Goal: Task Accomplishment & Management: Use online tool/utility

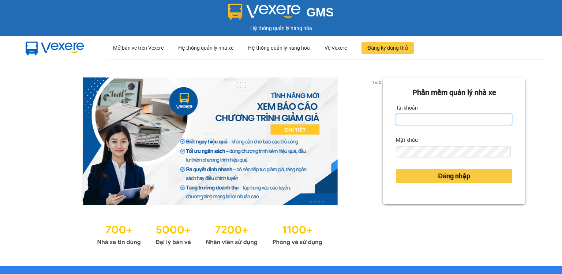
click at [437, 125] on input "Tài khoản" at bounding box center [454, 120] width 116 height 12
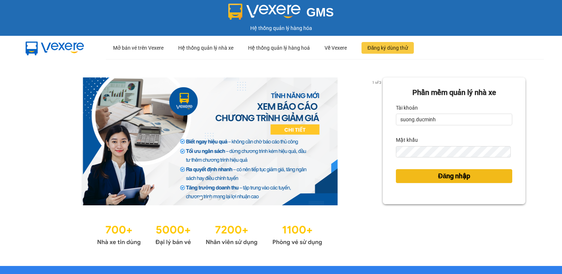
click at [438, 177] on span "Đăng nhập" at bounding box center [454, 176] width 32 height 10
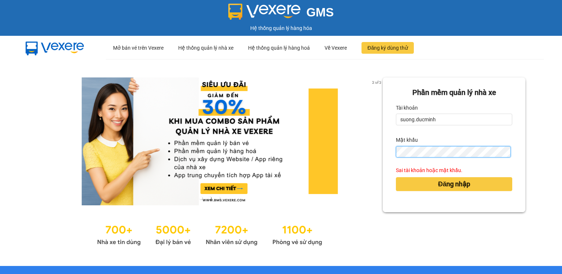
click at [382, 162] on div "[PERSON_NAME] mềm [PERSON_NAME] nhà xe Tài [PERSON_NAME].ducminh Mật [PERSON_NA…" at bounding box center [453, 145] width 143 height 135
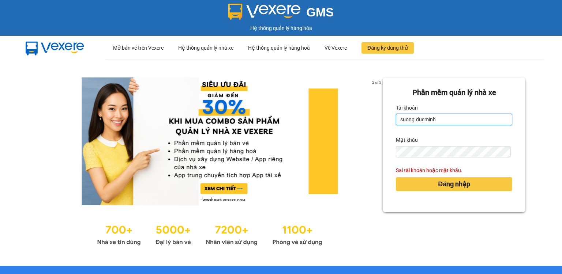
click at [454, 123] on input "suong.ducminh" at bounding box center [454, 120] width 116 height 12
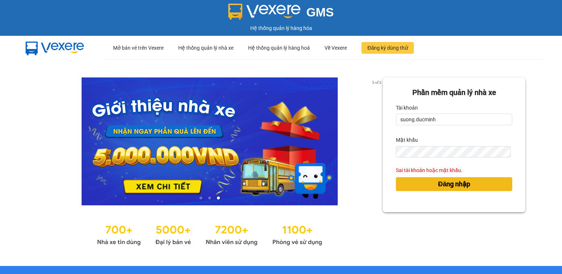
click at [424, 184] on button "Đăng nhập" at bounding box center [454, 184] width 116 height 14
click at [466, 185] on span "Đăng nhập" at bounding box center [454, 184] width 32 height 10
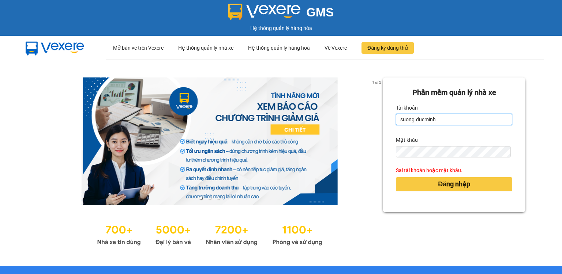
click at [434, 118] on input "suong.ducminh" at bounding box center [454, 120] width 116 height 12
type input "suong.ducminh"
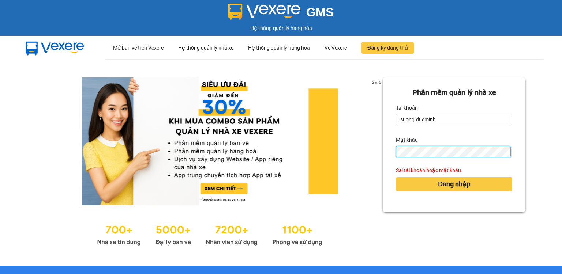
click at [396, 158] on form "[PERSON_NAME] mềm [PERSON_NAME] nhà xe Tài [PERSON_NAME].ducminh Mật [PERSON_NA…" at bounding box center [454, 145] width 116 height 116
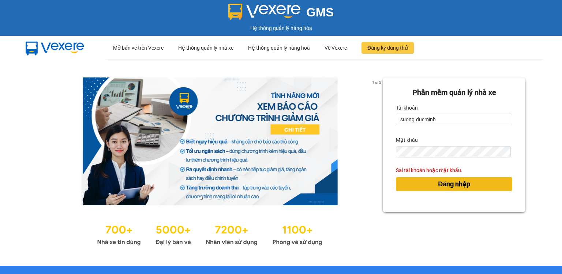
click at [438, 184] on span "Đăng nhập" at bounding box center [454, 184] width 32 height 10
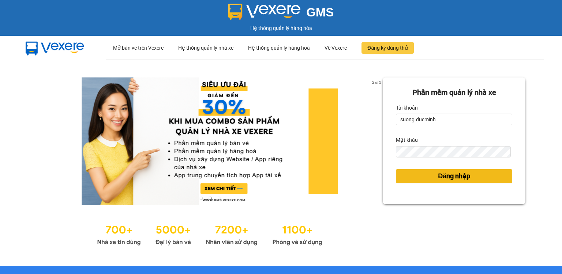
click at [437, 184] on div "Đăng nhập" at bounding box center [454, 176] width 116 height 20
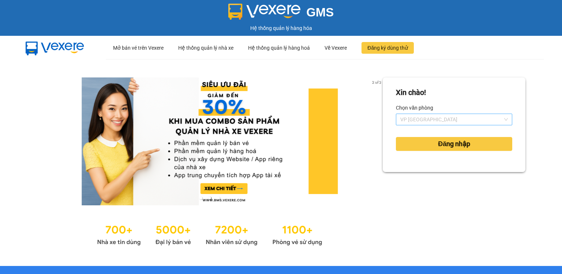
click at [437, 121] on span "VP [GEOGRAPHIC_DATA]" at bounding box center [453, 119] width 107 height 11
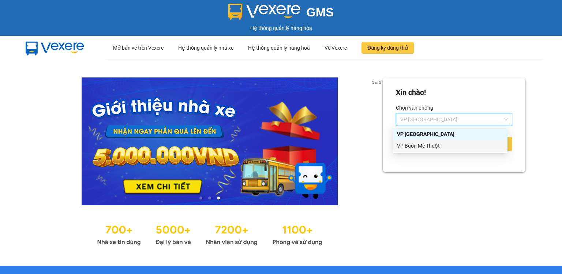
click at [434, 146] on div "VP Buôn Mê Thuột" at bounding box center [450, 146] width 106 height 8
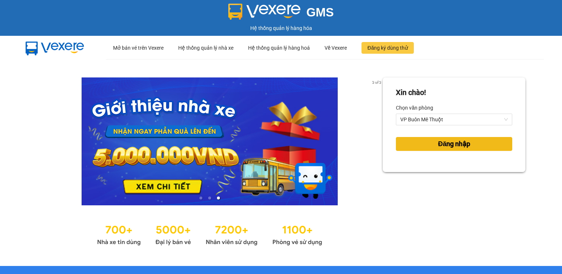
click at [439, 142] on span "Đăng nhập" at bounding box center [454, 144] width 32 height 10
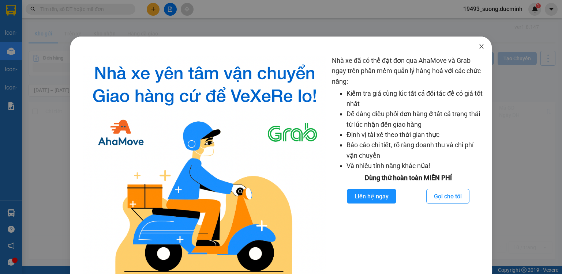
click at [478, 47] on icon "close" at bounding box center [481, 47] width 6 height 6
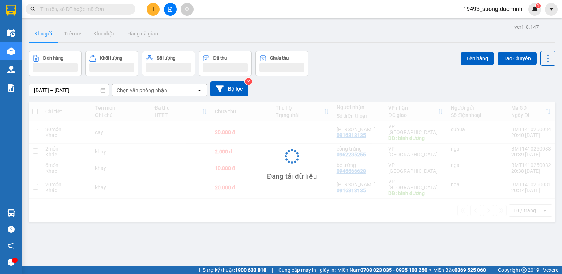
click at [74, 11] on input "text" at bounding box center [83, 9] width 86 height 8
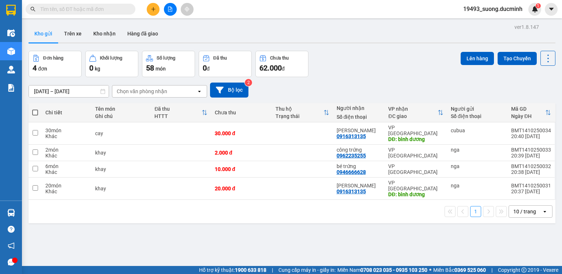
click at [128, 9] on span at bounding box center [130, 9] width 4 height 8
click at [93, 12] on input "text" at bounding box center [83, 9] width 86 height 8
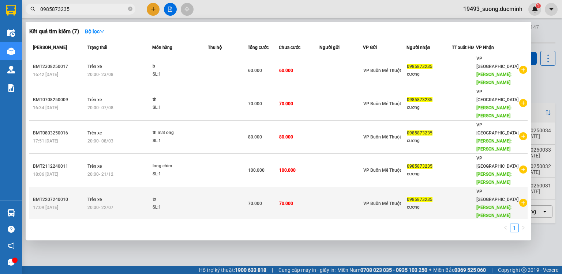
type input "0985873235"
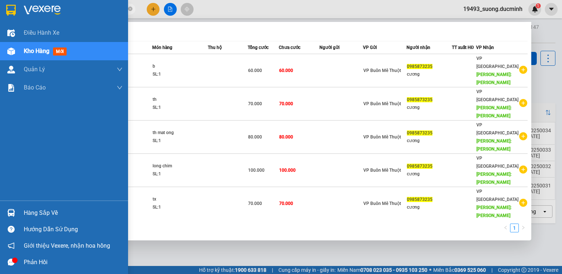
drag, startPoint x: 0, startPoint y: 221, endPoint x: 0, endPoint y: 153, distance: 67.6
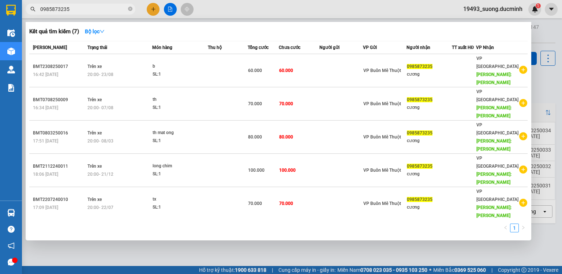
click at [542, 79] on div at bounding box center [281, 137] width 562 height 274
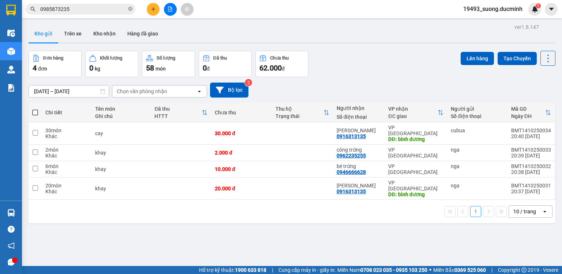
click at [34, 114] on span at bounding box center [35, 113] width 6 height 6
click at [35, 109] on input "checkbox" at bounding box center [35, 109] width 0 height 0
checkbox input "true"
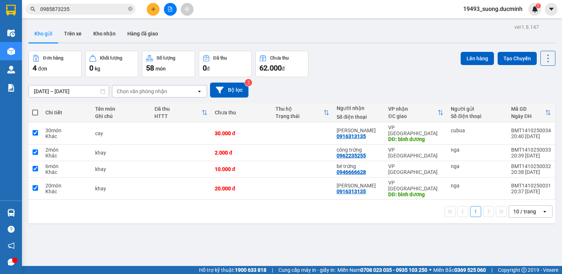
checkbox input "true"
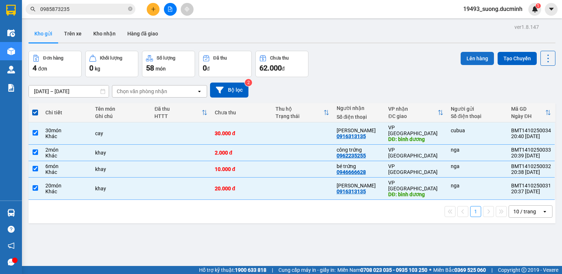
click at [463, 57] on button "Lên hàng" at bounding box center [476, 58] width 33 height 13
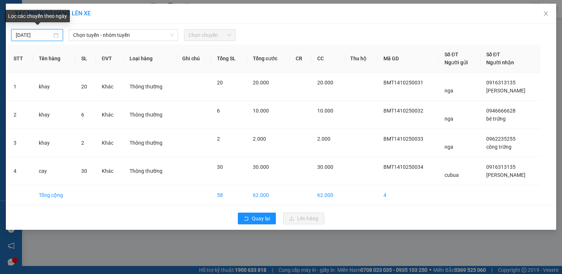
click at [42, 31] on input "[DATE]" at bounding box center [34, 35] width 36 height 8
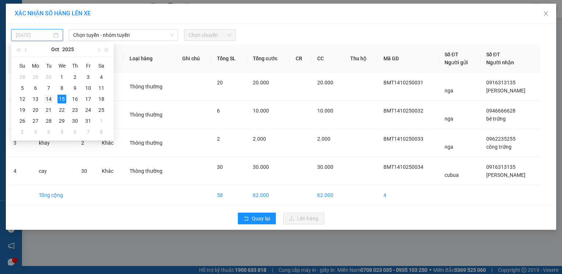
click at [47, 98] on div "14" at bounding box center [48, 99] width 9 height 9
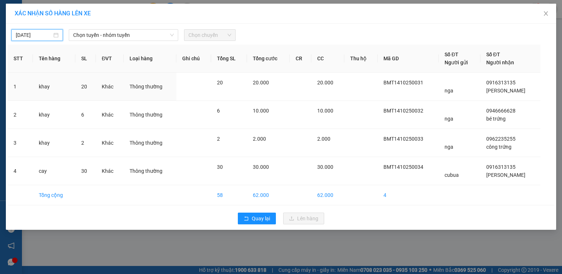
type input "[DATE]"
click at [135, 34] on span "Chọn tuyến - nhóm tuyến" at bounding box center [123, 35] width 101 height 11
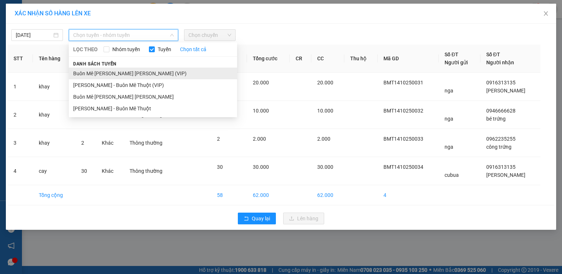
click at [132, 73] on li "Buôn Mê [PERSON_NAME] [PERSON_NAME] (VIP)" at bounding box center [153, 74] width 168 height 12
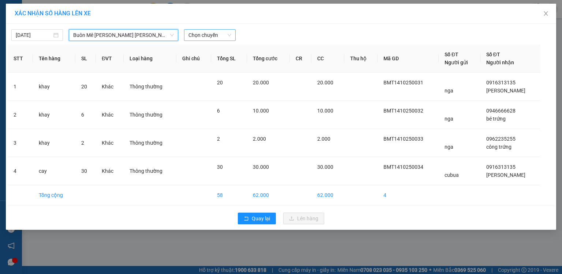
click at [196, 36] on span "Chọn chuyến" at bounding box center [209, 35] width 43 height 11
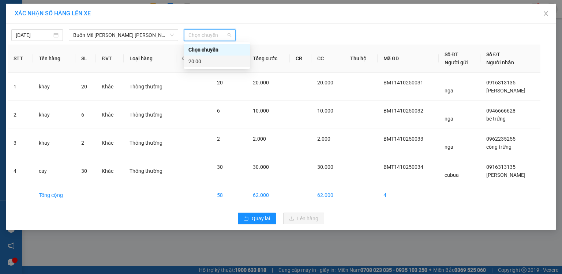
click at [200, 60] on div "20:00" at bounding box center [216, 61] width 57 height 8
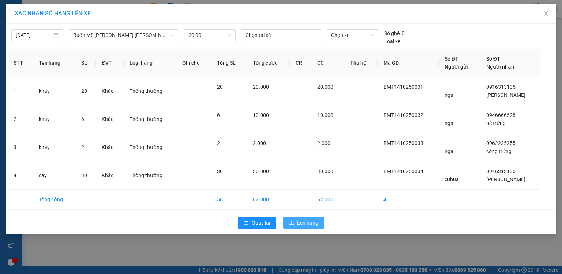
click at [292, 224] on icon "upload" at bounding box center [291, 223] width 4 height 4
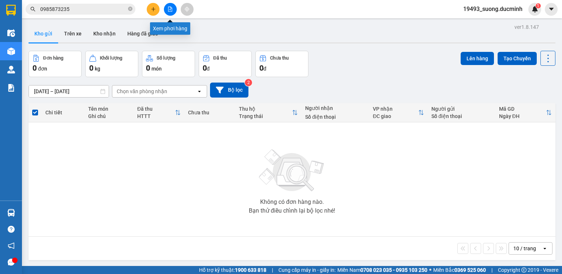
click at [172, 7] on icon "file-add" at bounding box center [169, 9] width 5 height 5
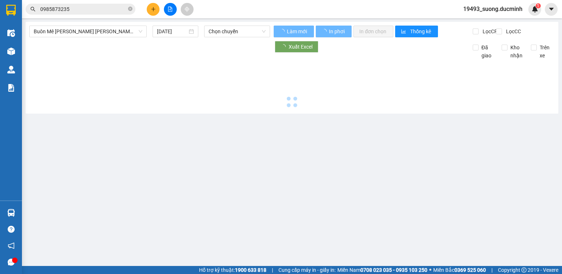
type input "[DATE]"
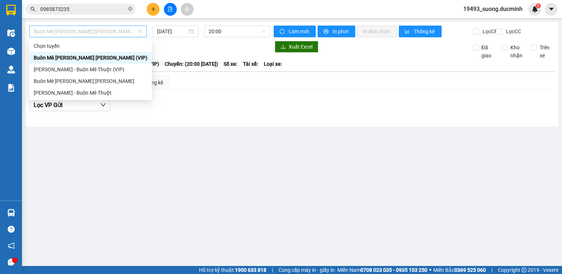
click at [106, 29] on span "Buôn Mê [PERSON_NAME] [PERSON_NAME] (VIP)" at bounding box center [88, 31] width 109 height 11
click at [97, 88] on div "[PERSON_NAME] - Buôn Mê Thuột" at bounding box center [90, 93] width 122 height 12
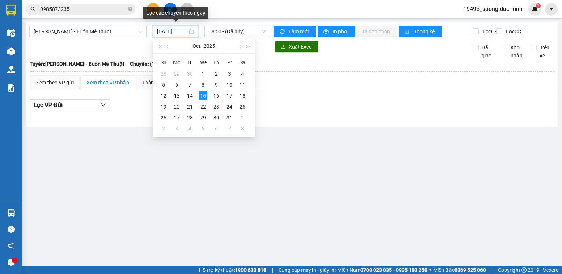
click at [161, 28] on input "[DATE]" at bounding box center [172, 31] width 30 height 8
click at [187, 95] on div "14" at bounding box center [189, 95] width 9 height 9
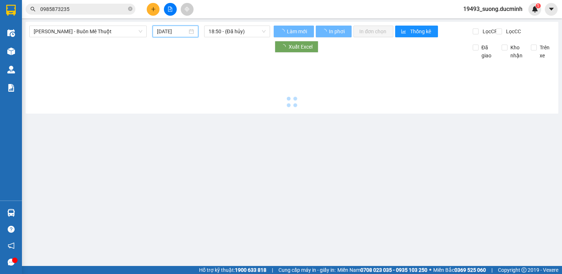
type input "[DATE]"
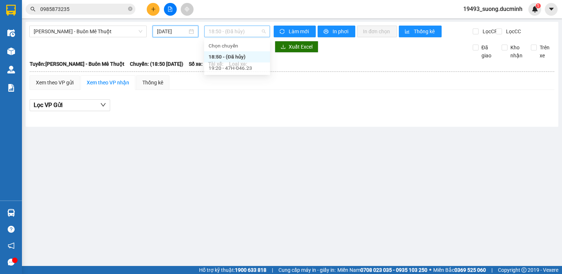
click at [233, 29] on span "18:50 - (Đã hủy)" at bounding box center [236, 31] width 57 height 11
click at [229, 69] on div "19:20 - 47H-046.23" at bounding box center [236, 69] width 57 height 8
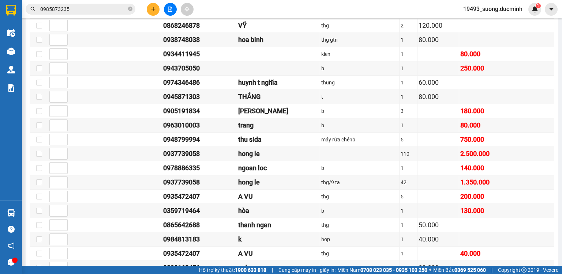
scroll to position [418, 0]
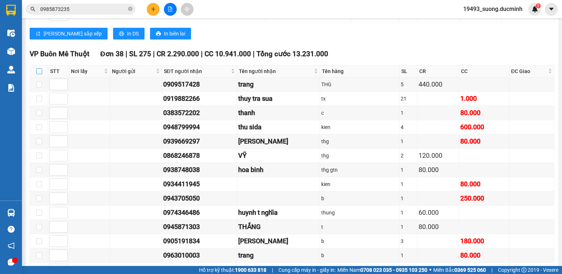
click at [38, 75] on label at bounding box center [39, 71] width 6 height 8
click at [38, 74] on input "checkbox" at bounding box center [39, 71] width 6 height 6
checkbox input "true"
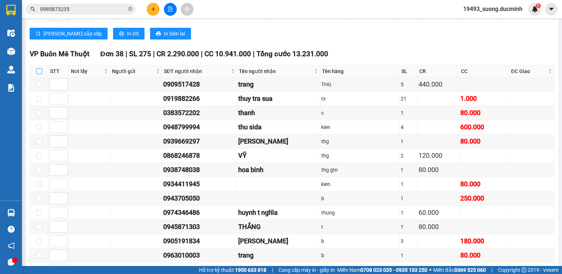
checkbox input "true"
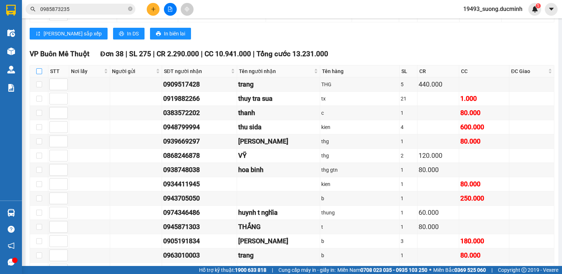
checkbox input "true"
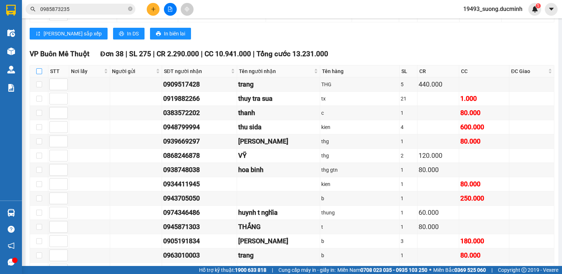
checkbox input "true"
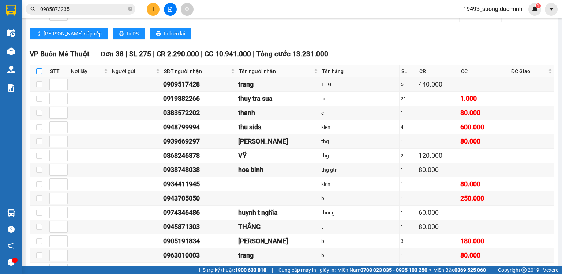
checkbox input "true"
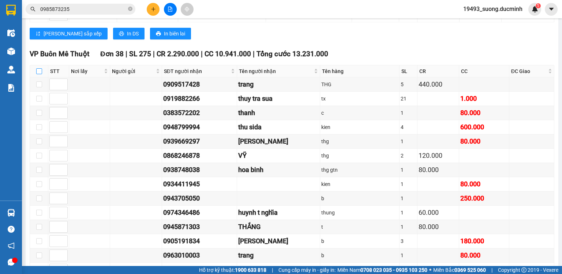
checkbox input "true"
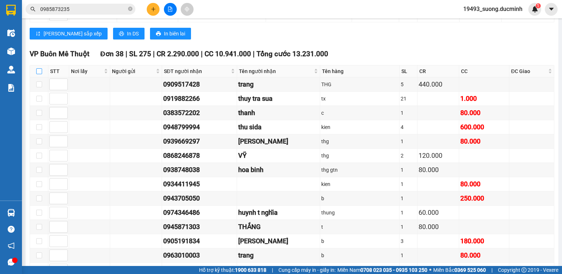
checkbox input "true"
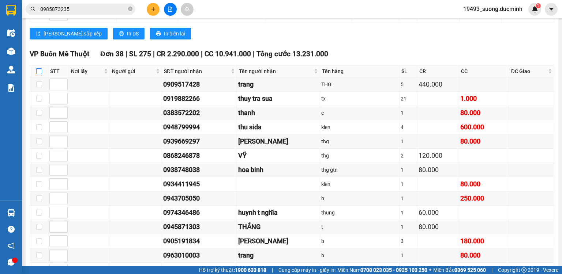
checkbox input "true"
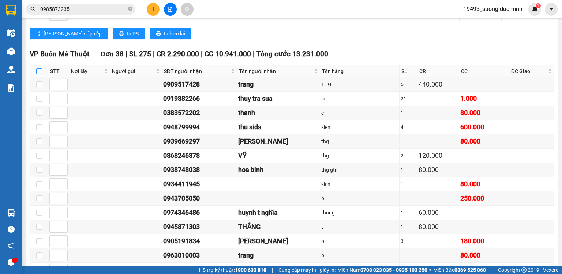
checkbox input "true"
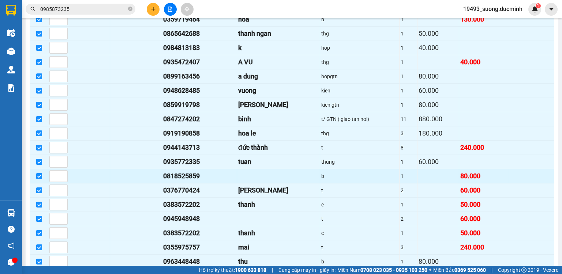
scroll to position [886, 0]
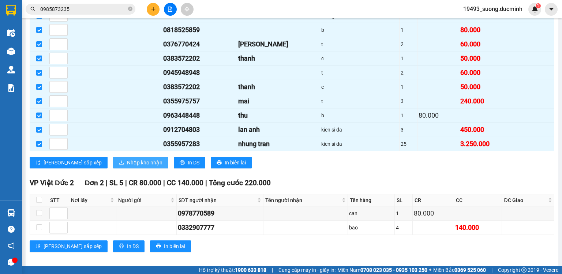
click at [127, 159] on span "Nhập kho nhận" at bounding box center [144, 163] width 35 height 8
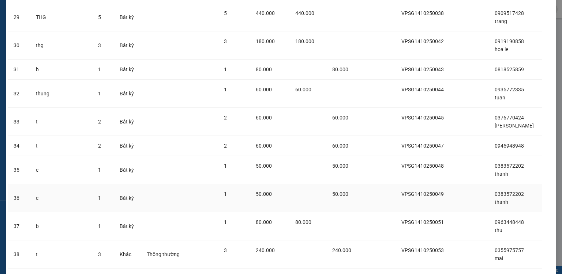
scroll to position [875, 0]
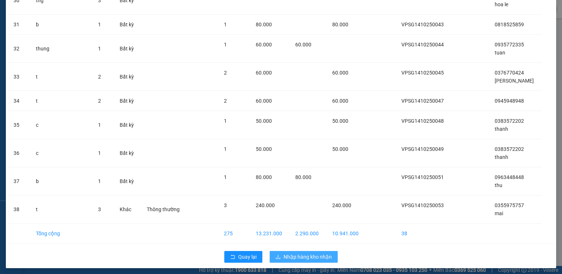
click at [305, 253] on span "Nhập hàng kho nhận" at bounding box center [307, 257] width 48 height 8
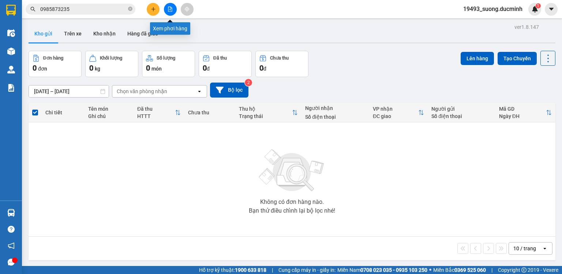
click at [166, 11] on button at bounding box center [170, 9] width 13 height 13
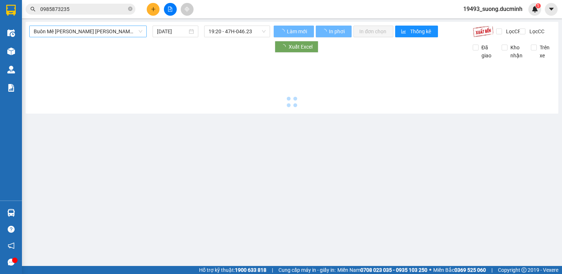
type input "[DATE]"
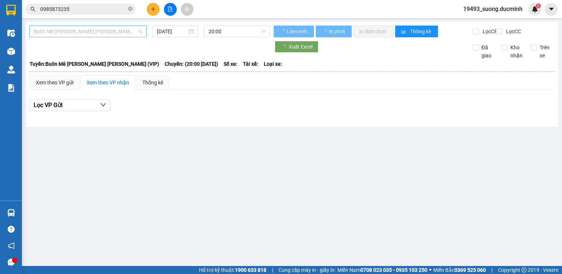
click at [112, 31] on span "Buôn Mê [PERSON_NAME] [PERSON_NAME] (VIP)" at bounding box center [88, 31] width 109 height 11
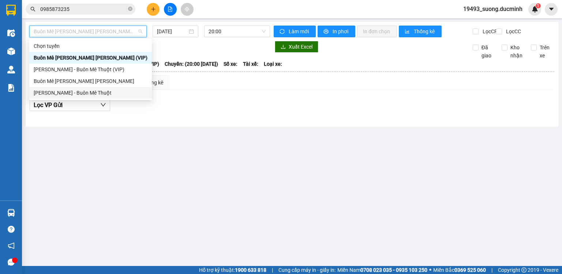
click at [68, 94] on div "[PERSON_NAME] - Buôn Mê Thuột" at bounding box center [91, 93] width 114 height 8
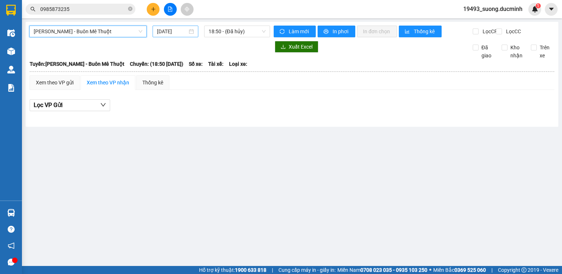
click at [161, 33] on input "[DATE]" at bounding box center [172, 31] width 30 height 8
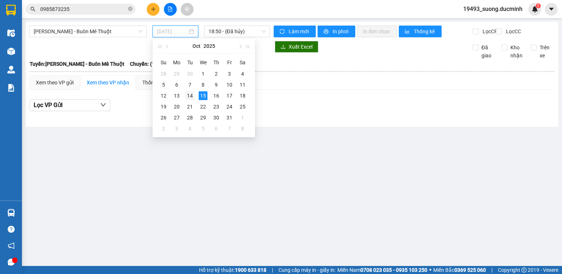
click at [190, 98] on div "14" at bounding box center [189, 95] width 9 height 9
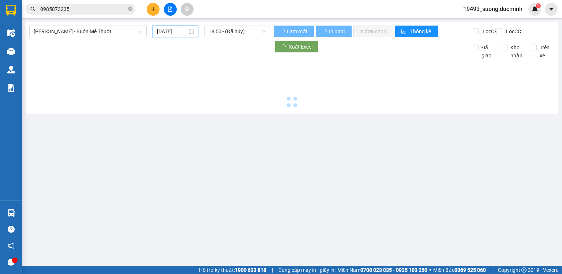
type input "[DATE]"
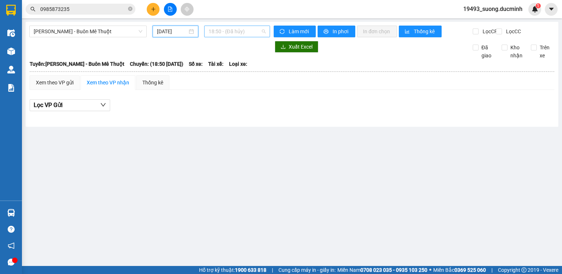
click at [235, 34] on span "18:50 - (Đã hủy)" at bounding box center [236, 31] width 57 height 11
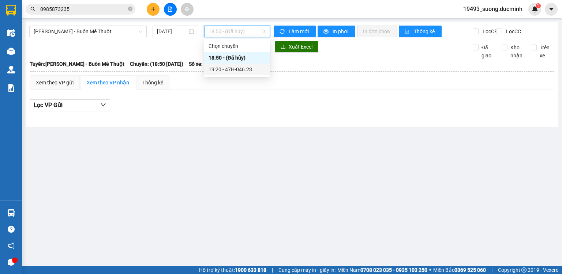
click at [236, 72] on div "19:20 - 47H-046.23" at bounding box center [236, 69] width 57 height 8
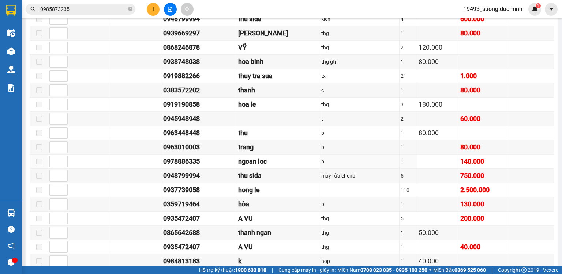
scroll to position [585, 0]
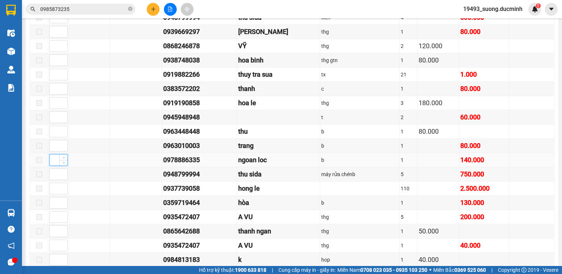
click at [56, 160] on input at bounding box center [59, 160] width 18 height 11
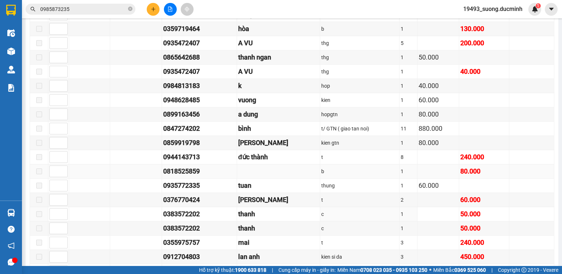
scroll to position [761, 0]
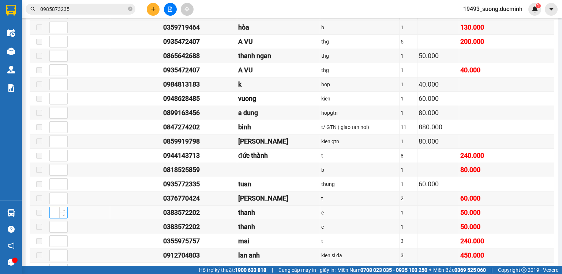
type input "1"
click at [56, 212] on input at bounding box center [59, 212] width 18 height 11
type input "2"
click at [54, 226] on input at bounding box center [59, 227] width 18 height 11
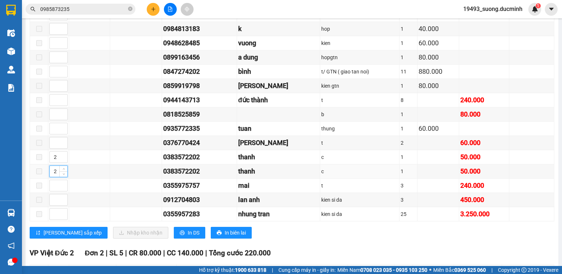
scroll to position [819, 0]
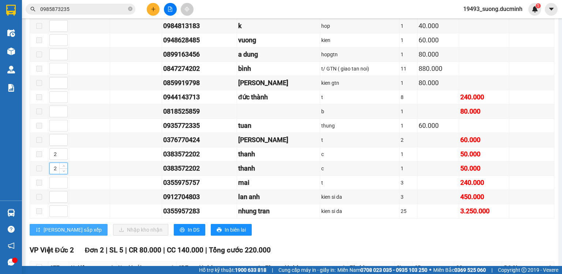
type input "2"
click at [60, 227] on span "[PERSON_NAME] sắp xếp" at bounding box center [73, 230] width 58 height 8
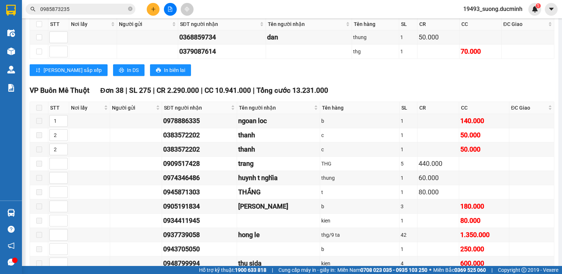
scroll to position [380, 0]
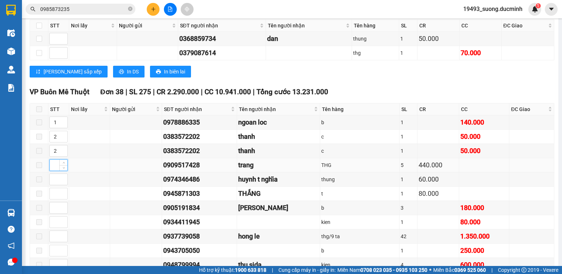
click at [51, 167] on input at bounding box center [59, 165] width 18 height 11
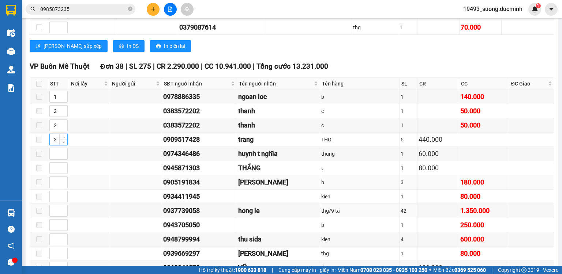
scroll to position [410, 0]
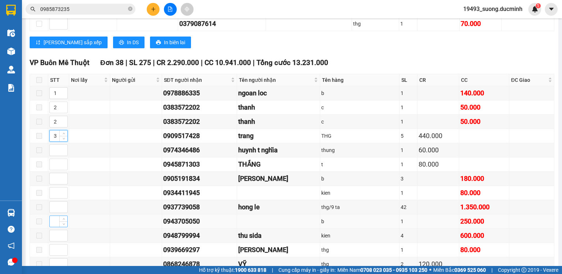
type input "3"
click at [54, 223] on input at bounding box center [59, 221] width 18 height 11
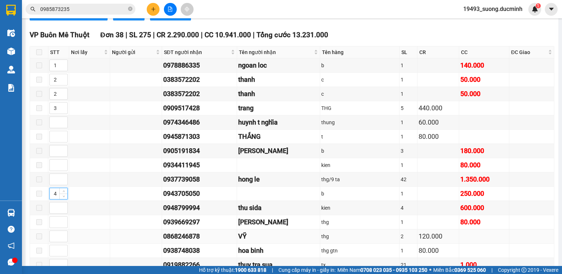
scroll to position [468, 0]
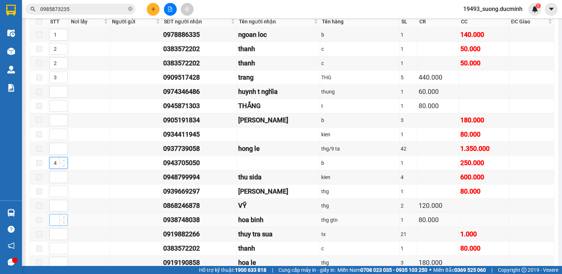
type input "4"
click at [54, 217] on input at bounding box center [59, 220] width 18 height 11
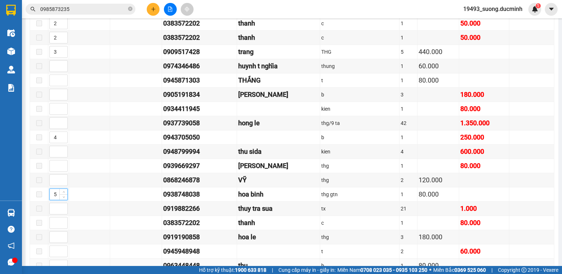
scroll to position [527, 0]
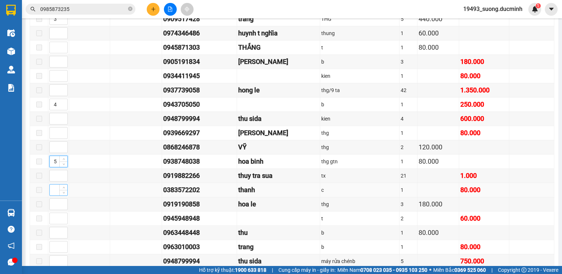
type input "5"
click at [54, 189] on input at bounding box center [59, 190] width 18 height 11
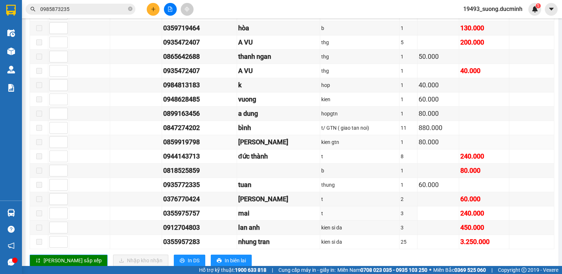
scroll to position [790, 0]
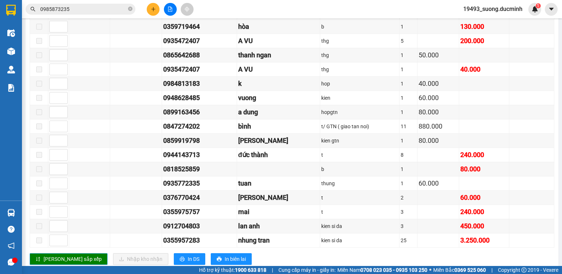
type input "2"
click at [63, 255] on span "[PERSON_NAME] sắp xếp" at bounding box center [73, 259] width 58 height 8
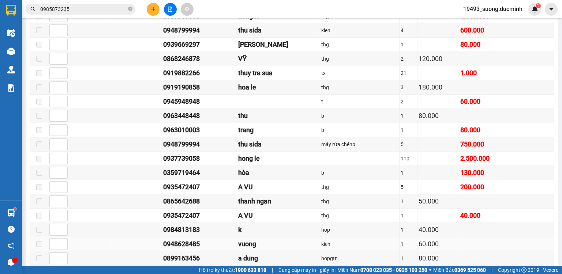
scroll to position [702, 0]
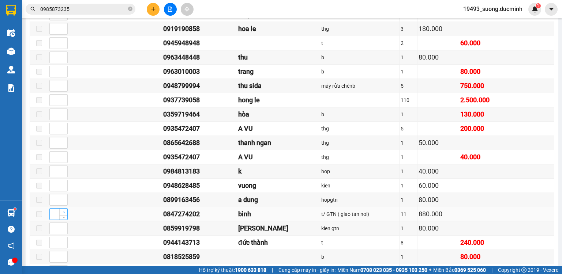
click at [59, 209] on span "Increase Value" at bounding box center [63, 212] width 8 height 7
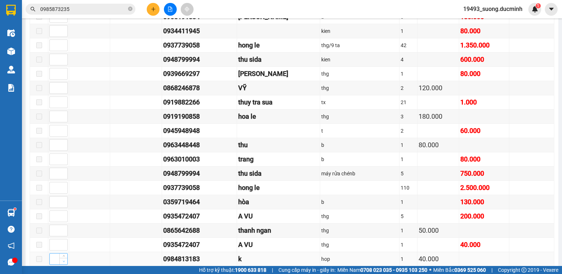
scroll to position [761, 0]
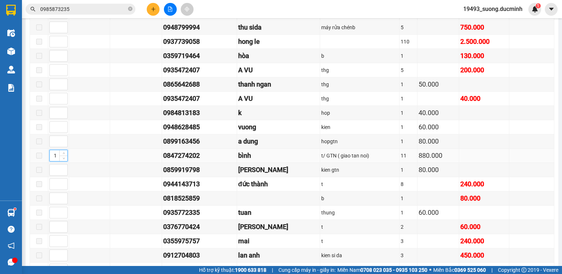
click at [53, 152] on input "1" at bounding box center [59, 155] width 18 height 11
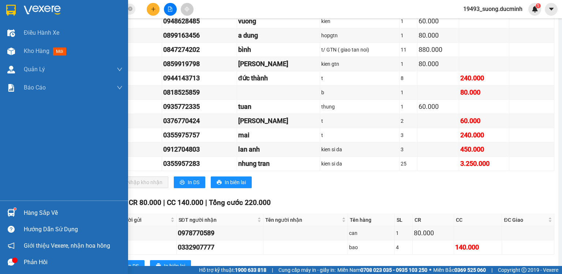
scroll to position [878, 0]
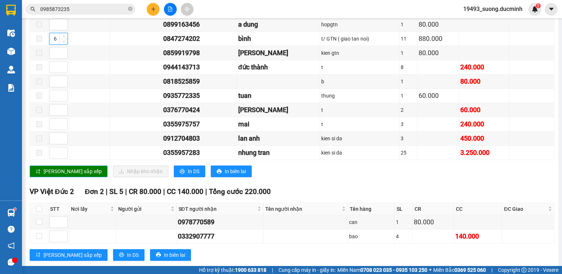
type input "6"
click at [58, 167] on span "[PERSON_NAME] sắp xếp" at bounding box center [73, 171] width 58 height 8
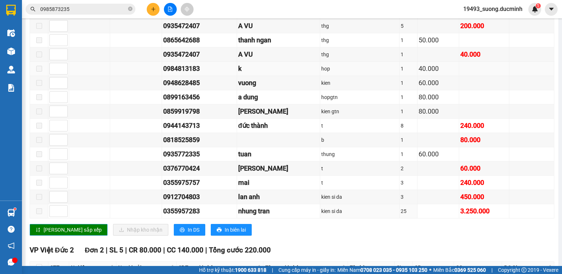
scroll to position [790, 0]
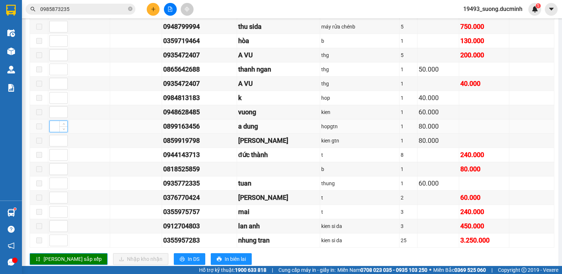
click at [59, 121] on input at bounding box center [59, 126] width 18 height 11
type input "7"
click at [58, 135] on input at bounding box center [59, 140] width 18 height 11
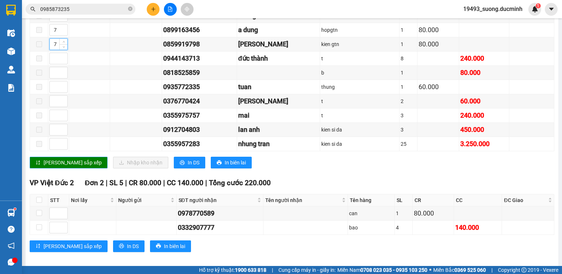
type input "7"
click at [39, 157] on button "[PERSON_NAME] sắp xếp" at bounding box center [69, 163] width 78 height 12
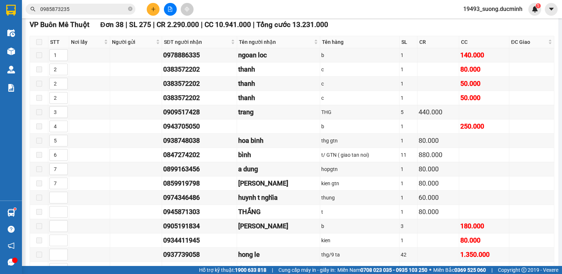
scroll to position [272, 0]
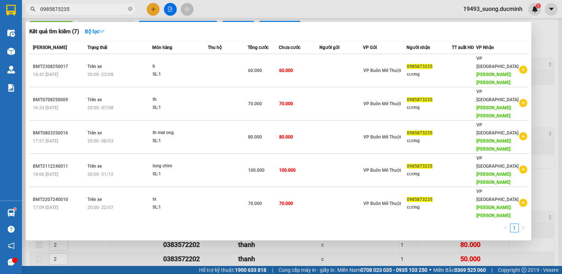
click at [131, 8] on icon "close-circle" at bounding box center [130, 9] width 4 height 4
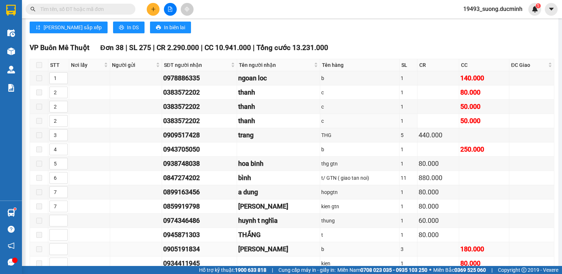
scroll to position [360, 0]
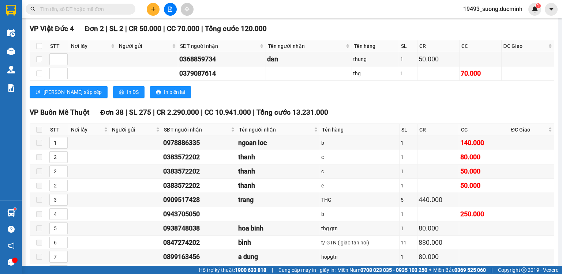
click at [67, 10] on input "text" at bounding box center [83, 9] width 86 height 8
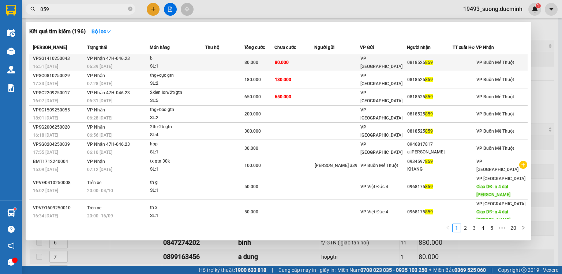
type input "859"
click at [147, 63] on div "06:39 [DATE]" at bounding box center [118, 67] width 62 height 8
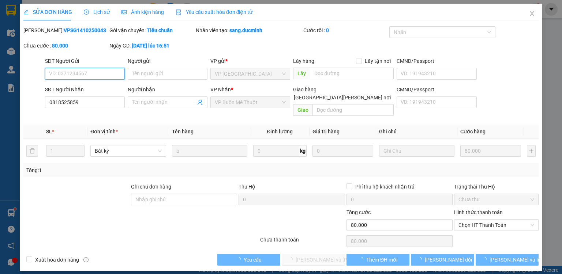
type input "0818525859"
type input "0"
type input "80.000"
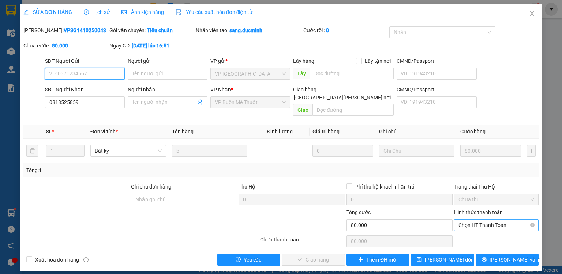
click at [479, 220] on span "Chọn HT Thanh Toán" at bounding box center [496, 225] width 76 height 11
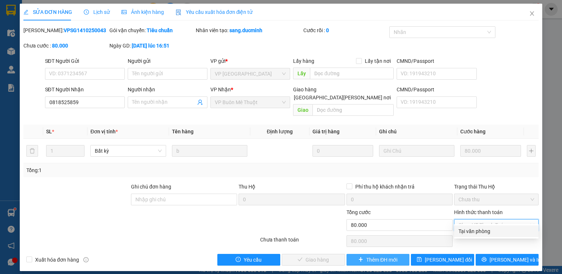
drag, startPoint x: 485, startPoint y: 234, endPoint x: 408, endPoint y: 252, distance: 79.6
click at [483, 235] on div "Tại văn phòng" at bounding box center [496, 231] width 76 height 8
type input "0"
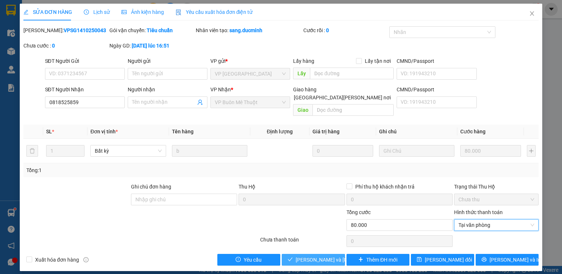
click at [333, 256] on span "[PERSON_NAME] và [PERSON_NAME] hàng" at bounding box center [344, 260] width 99 height 8
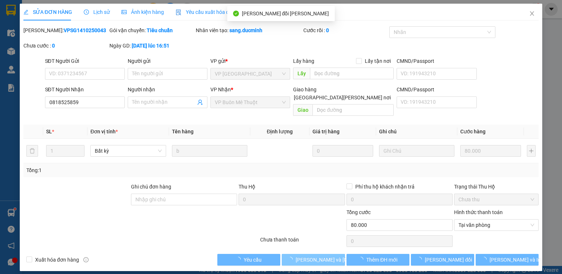
click button "[PERSON_NAME] và [PERSON_NAME] hàng" at bounding box center [313, 260] width 63 height 12
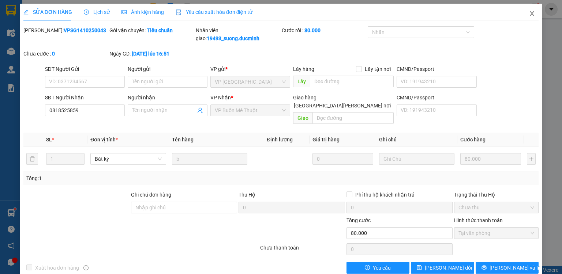
click at [529, 13] on icon "close" at bounding box center [532, 14] width 6 height 6
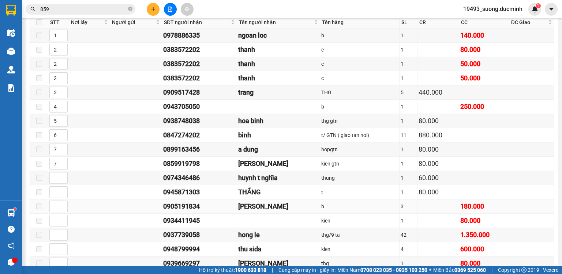
scroll to position [497, 0]
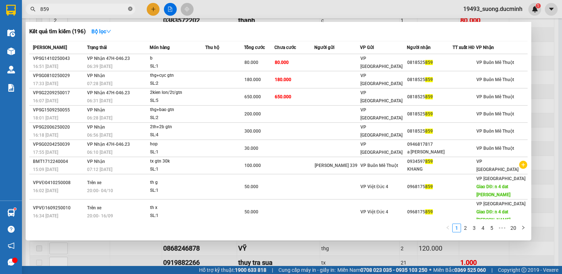
click at [129, 7] on icon "close-circle" at bounding box center [130, 9] width 4 height 4
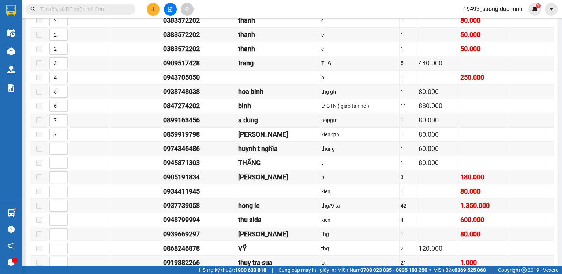
click at [107, 10] on input "text" at bounding box center [83, 9] width 86 height 8
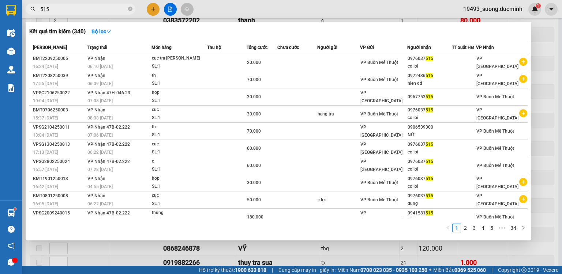
type input "515"
click at [154, 11] on div at bounding box center [281, 137] width 562 height 274
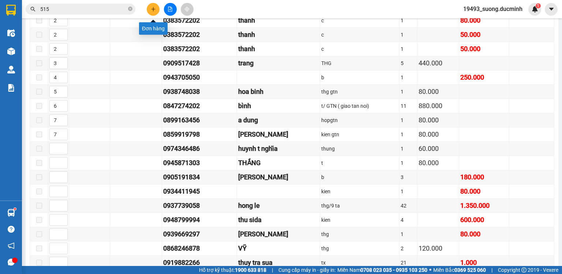
click at [154, 9] on icon "plus" at bounding box center [153, 9] width 5 height 5
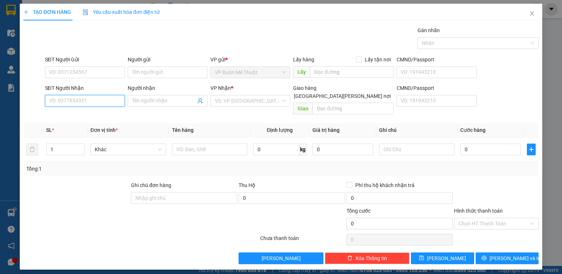
click at [92, 101] on input "SĐT Người Nhận" at bounding box center [85, 101] width 80 height 12
type input "0904202693"
click at [187, 75] on input "Người gửi" at bounding box center [168, 73] width 80 height 12
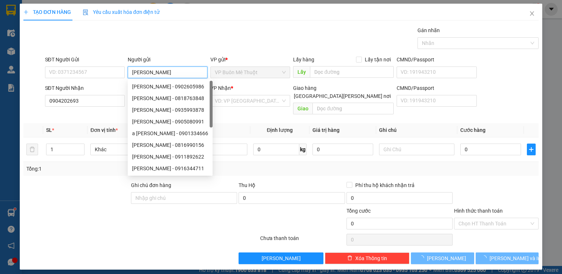
type input "[PERSON_NAME]"
click at [254, 48] on div "Gói vận chuyển * Tiêu chuẩn Gán nhãn Nhãn" at bounding box center [292, 39] width 497 height 26
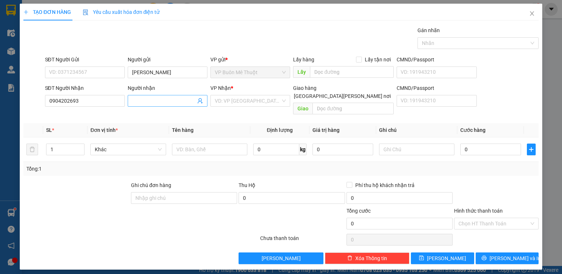
click at [164, 104] on input "Người nhận" at bounding box center [164, 101] width 64 height 8
click at [234, 102] on input "search" at bounding box center [248, 100] width 66 height 11
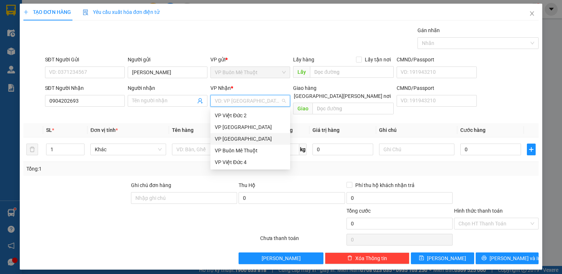
click at [228, 138] on div "VP [GEOGRAPHIC_DATA]" at bounding box center [250, 139] width 71 height 8
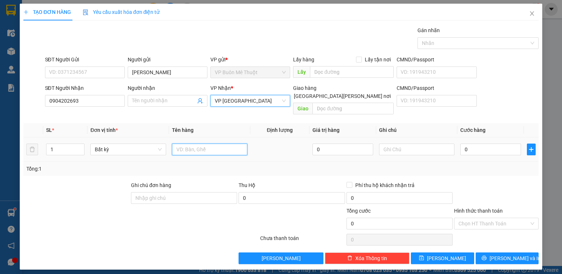
click at [190, 144] on input "text" at bounding box center [209, 150] width 75 height 12
type input "thg"
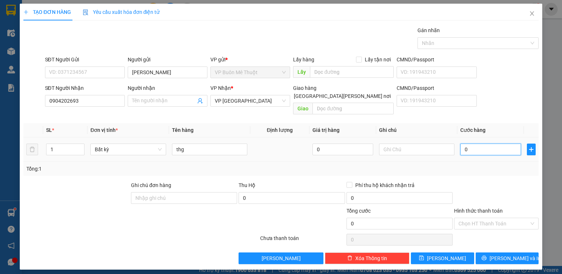
click at [478, 144] on input "0" at bounding box center [490, 150] width 61 height 12
type input "4"
type input "40"
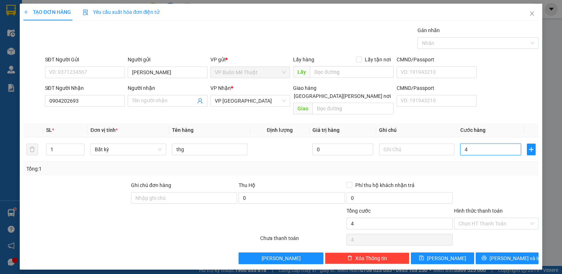
type input "40"
type input "40.000"
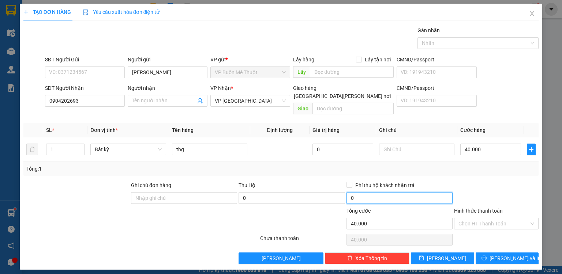
click at [448, 192] on input "0" at bounding box center [399, 198] width 106 height 12
click at [488, 218] on input "Hình thức thanh toán" at bounding box center [493, 223] width 71 height 11
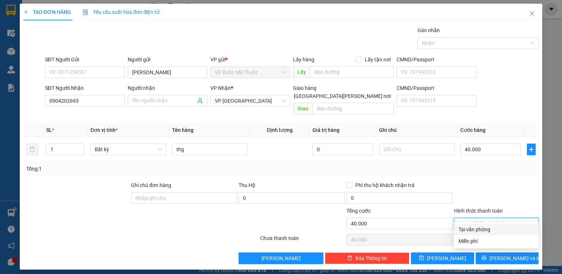
click at [483, 230] on div "Tại văn phòng" at bounding box center [496, 230] width 76 height 8
type input "0"
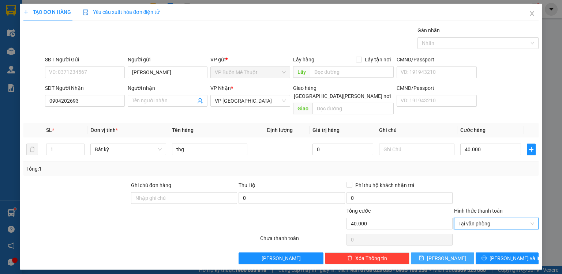
click at [465, 253] on button "[PERSON_NAME]" at bounding box center [442, 259] width 63 height 12
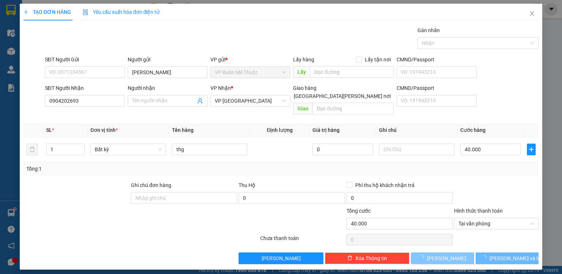
type input "0"
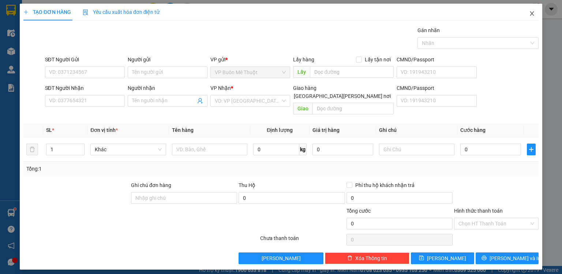
click at [529, 16] on icon "close" at bounding box center [532, 14] width 6 height 6
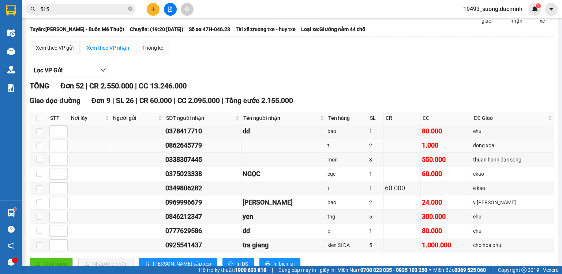
scroll to position [59, 0]
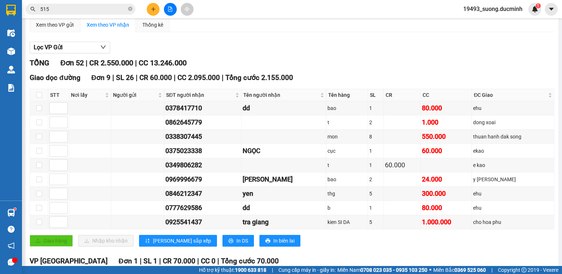
click at [344, 54] on div "Lọc VP Gửi" at bounding box center [292, 48] width 524 height 12
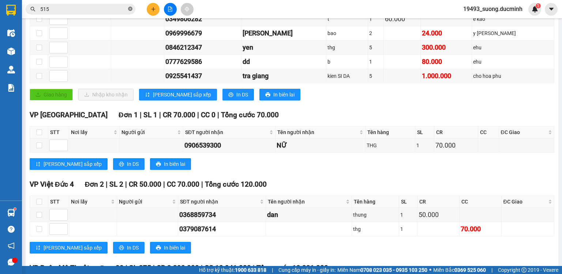
click at [131, 8] on icon "close-circle" at bounding box center [130, 9] width 4 height 4
click at [98, 9] on input "text" at bounding box center [83, 9] width 86 height 8
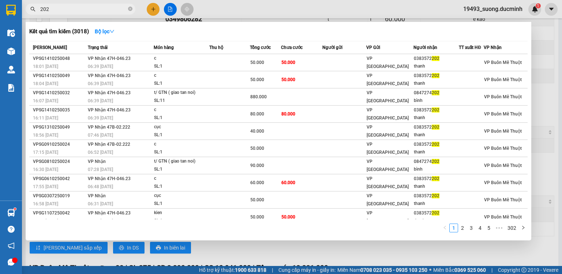
type input "202"
click at [548, 106] on div at bounding box center [281, 137] width 562 height 274
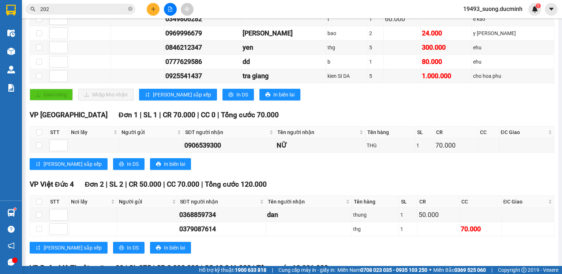
scroll to position [380, 0]
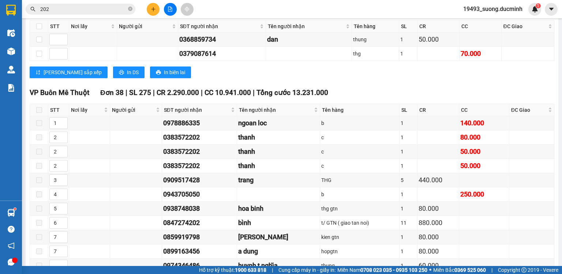
click at [40, 116] on th at bounding box center [39, 110] width 18 height 12
click at [113, 8] on input "202" at bounding box center [83, 9] width 86 height 8
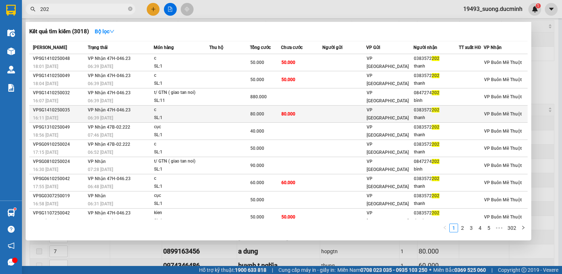
click at [139, 114] on div "06:39 [DATE]" at bounding box center [120, 118] width 65 height 8
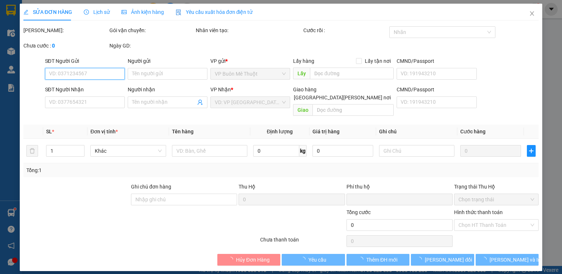
type input "0383572202"
type input "thanh"
type input "0"
type input "80.000"
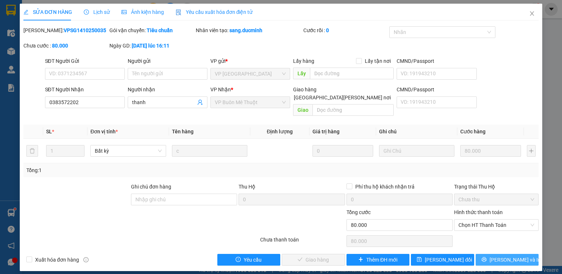
click at [486, 257] on icon "printer" at bounding box center [483, 259] width 5 height 5
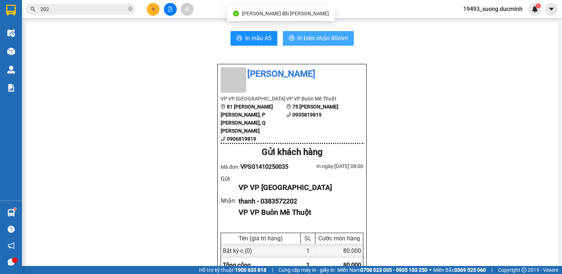
click at [305, 37] on span "In biên nhận 80mm" at bounding box center [322, 38] width 50 height 9
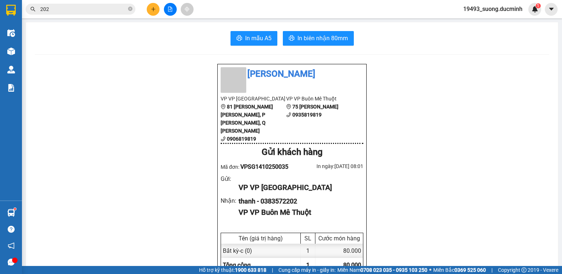
click at [84, 7] on input "202" at bounding box center [83, 9] width 86 height 8
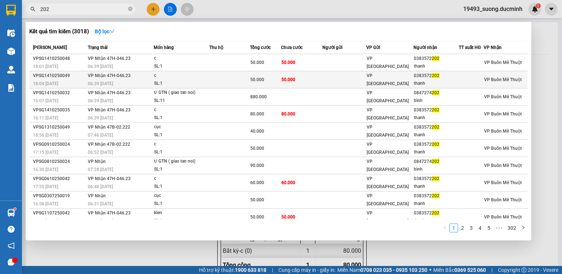
click at [154, 83] on div "SL: 1" at bounding box center [181, 84] width 55 height 8
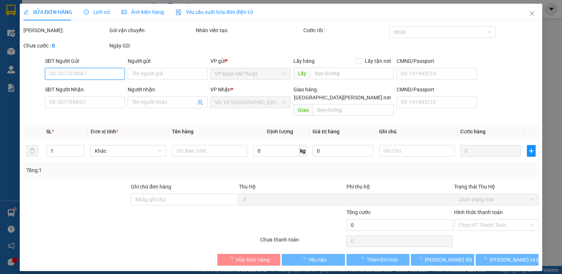
type input "0383572202"
type input "thanh"
type input "0"
type input "50.000"
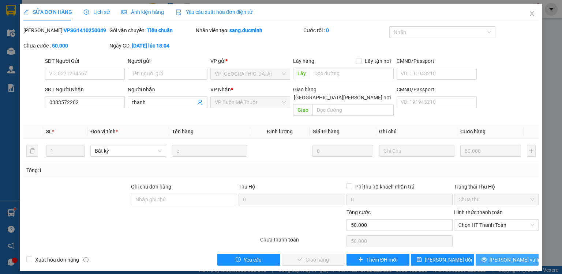
click at [497, 254] on button "[PERSON_NAME] và In" at bounding box center [506, 260] width 63 height 12
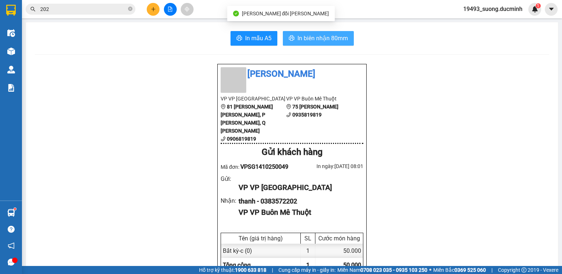
click at [343, 41] on span "In biên nhận 80mm" at bounding box center [322, 38] width 50 height 9
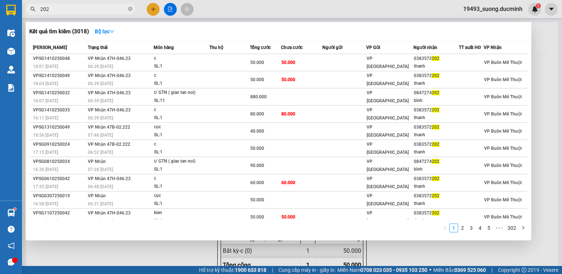
click at [79, 4] on span "202" at bounding box center [81, 9] width 110 height 11
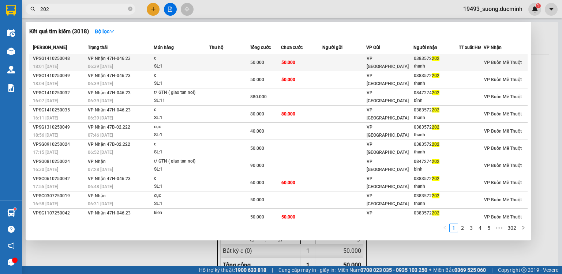
click at [227, 59] on td at bounding box center [229, 62] width 40 height 17
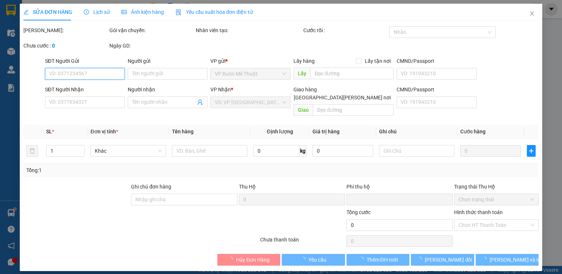
type input "0383572202"
type input "thanh"
type input "0"
type input "50.000"
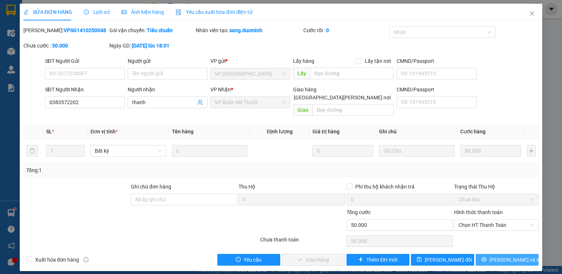
click at [495, 254] on button "[PERSON_NAME] và In" at bounding box center [506, 260] width 63 height 12
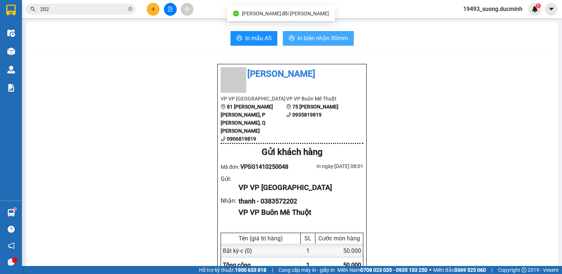
click at [318, 41] on span "In biên nhận 80mm" at bounding box center [322, 38] width 50 height 9
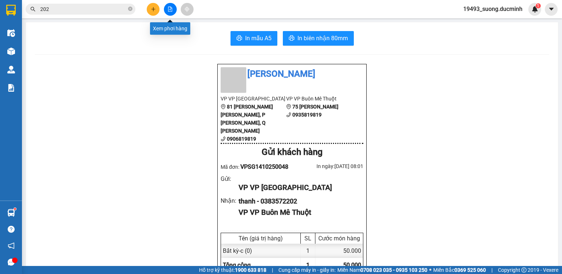
click at [168, 11] on icon "file-add" at bounding box center [170, 9] width 4 height 5
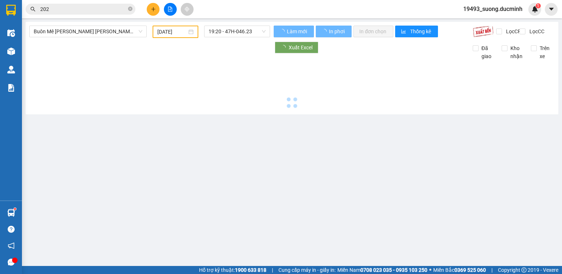
type input "[DATE]"
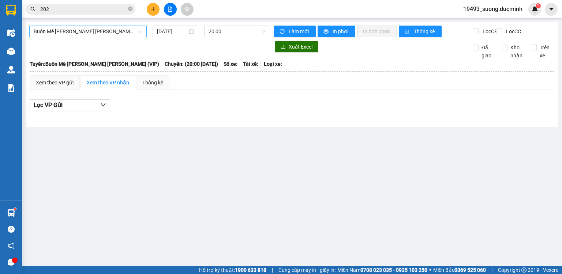
click at [113, 32] on span "Buôn Mê [PERSON_NAME] [PERSON_NAME] (VIP)" at bounding box center [88, 31] width 109 height 11
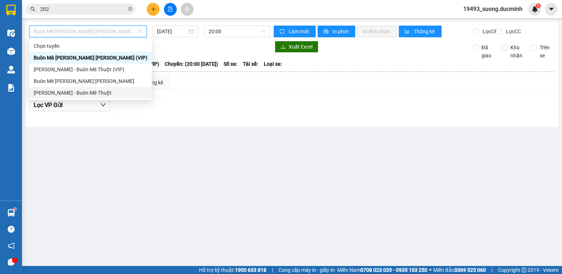
click at [83, 92] on div "[PERSON_NAME] - Buôn Mê Thuột" at bounding box center [91, 93] width 114 height 8
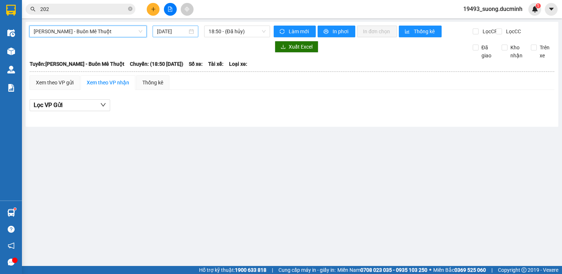
click at [165, 31] on input "[DATE]" at bounding box center [172, 31] width 30 height 8
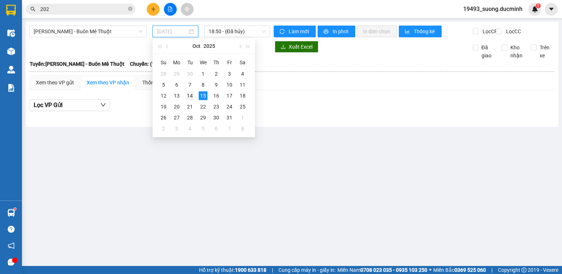
click at [188, 95] on div "14" at bounding box center [189, 95] width 9 height 9
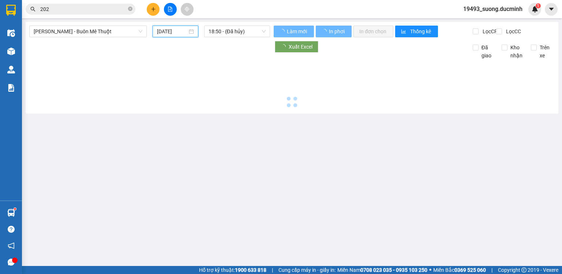
type input "[DATE]"
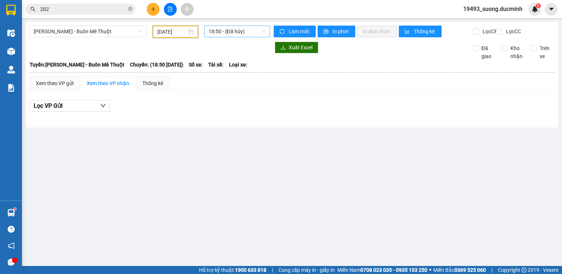
click at [240, 31] on span "18:50 - (Đã hủy)" at bounding box center [236, 31] width 57 height 11
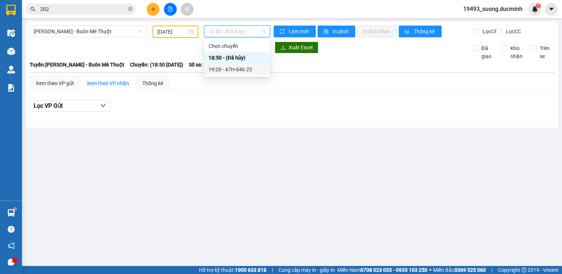
click at [235, 74] on div "19:20 - 47H-046.23" at bounding box center [237, 70] width 66 height 12
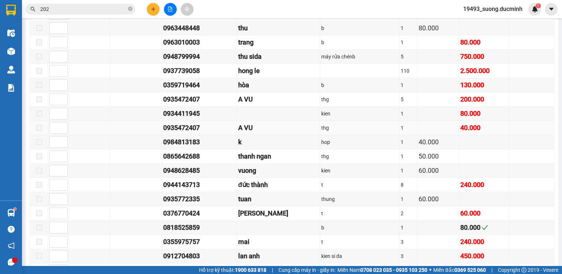
scroll to position [819, 0]
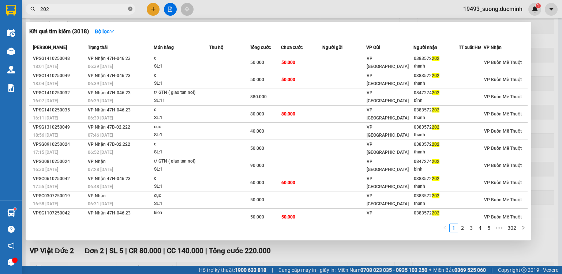
click at [130, 8] on icon "close-circle" at bounding box center [130, 9] width 4 height 4
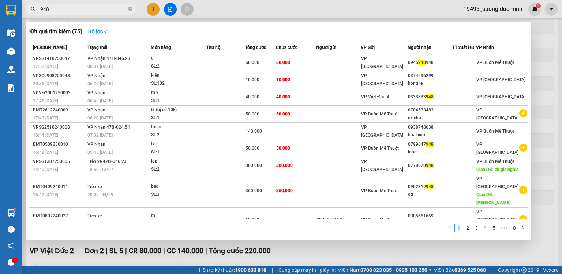
type input "948"
click at [538, 70] on div at bounding box center [281, 137] width 562 height 274
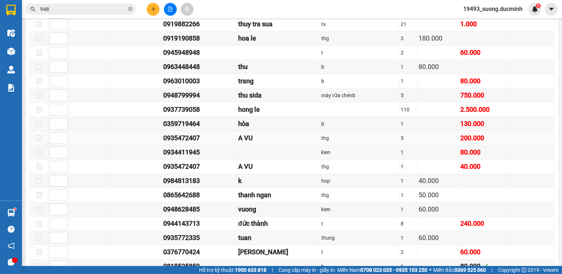
scroll to position [702, 0]
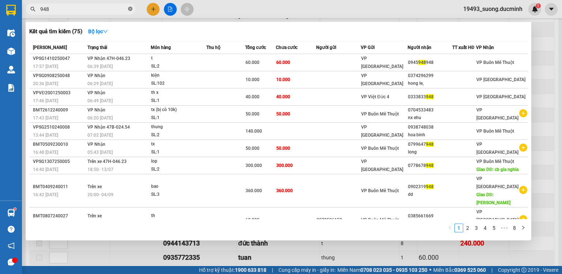
click at [129, 7] on icon "close-circle" at bounding box center [130, 9] width 4 height 4
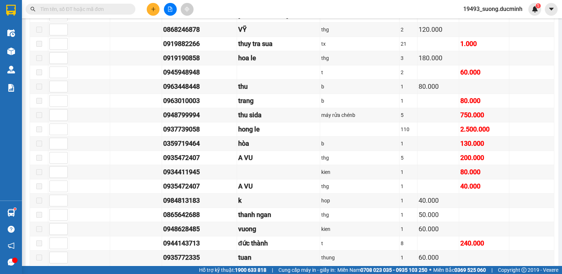
click at [97, 12] on input "text" at bounding box center [83, 9] width 86 height 8
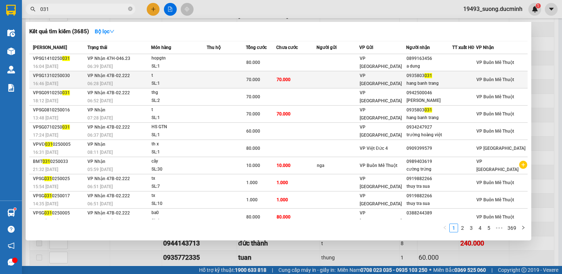
type input "031"
click at [202, 81] on div "SL: 1" at bounding box center [178, 84] width 55 height 8
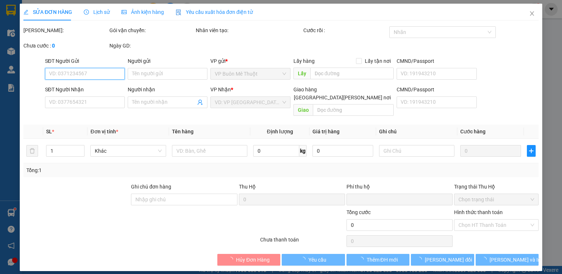
type input "0935803031"
type input "hang banh trang"
type input "0"
type input "70.000"
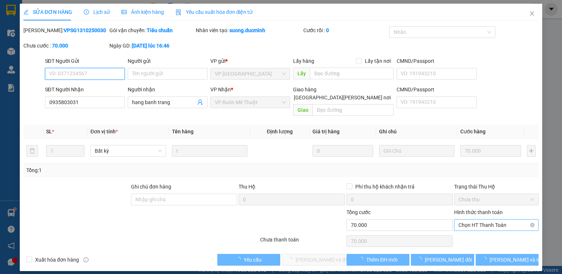
click at [491, 220] on span "Chọn HT Thanh Toán" at bounding box center [496, 225] width 76 height 11
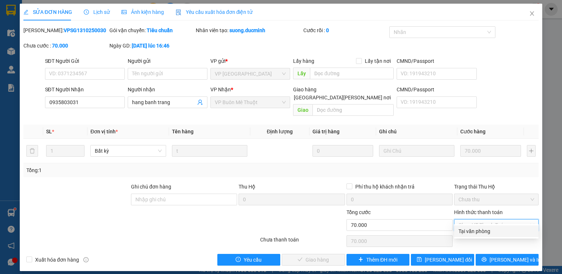
click at [490, 230] on div "Tại văn phòng" at bounding box center [496, 231] width 76 height 8
type input "0"
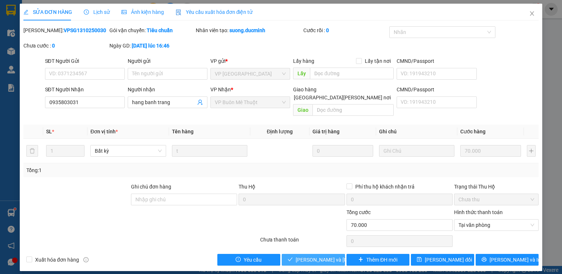
click at [322, 256] on span "[PERSON_NAME] và [PERSON_NAME] hàng" at bounding box center [344, 260] width 99 height 8
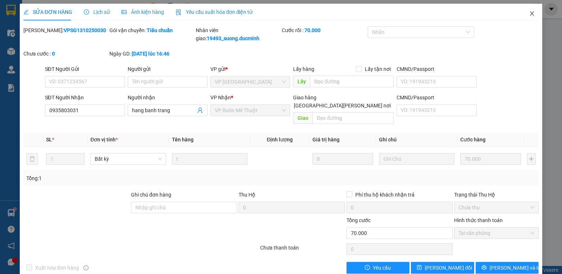
click at [529, 14] on icon "close" at bounding box center [532, 14] width 6 height 6
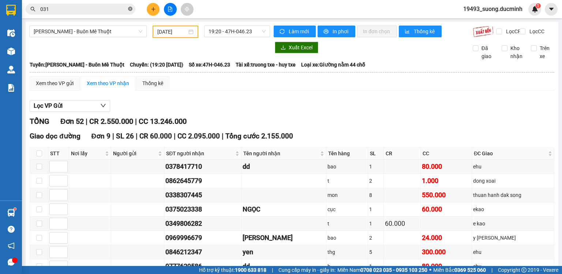
click at [132, 9] on icon "close-circle" at bounding box center [130, 9] width 4 height 4
click at [124, 11] on input "text" at bounding box center [83, 9] width 86 height 8
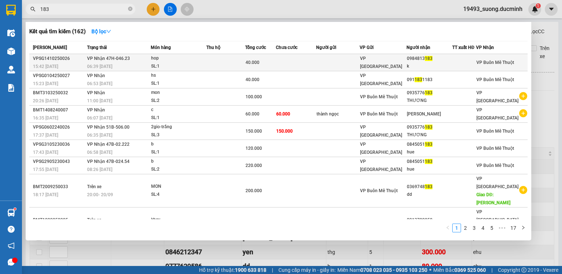
type input "183"
click at [292, 63] on td at bounding box center [296, 62] width 40 height 17
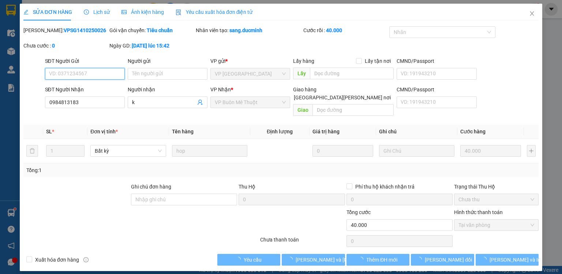
type input "0984813183"
type input "k"
type input "0"
type input "40.000"
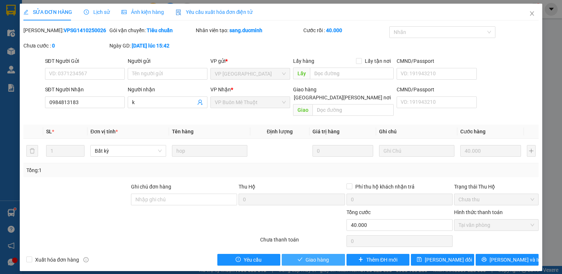
click at [330, 254] on button "Giao hàng" at bounding box center [313, 260] width 63 height 12
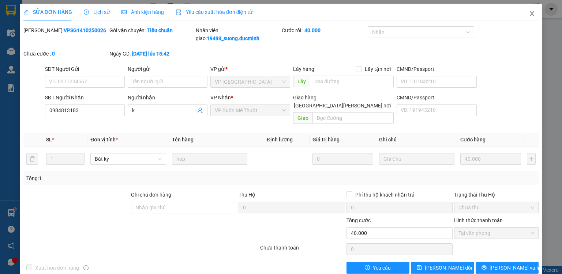
click at [529, 12] on icon "close" at bounding box center [532, 14] width 6 height 6
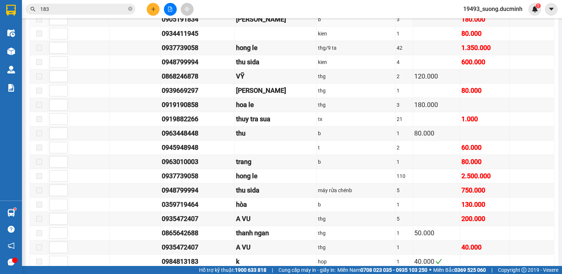
scroll to position [644, 0]
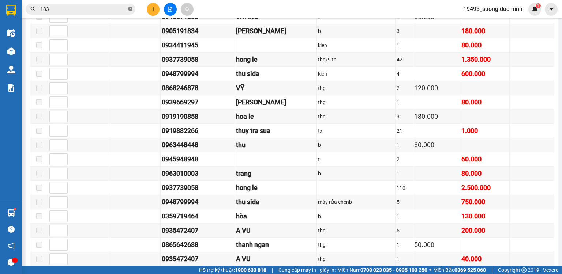
click at [130, 9] on icon "close-circle" at bounding box center [130, 9] width 4 height 4
click at [60, 11] on input "text" at bounding box center [83, 9] width 86 height 8
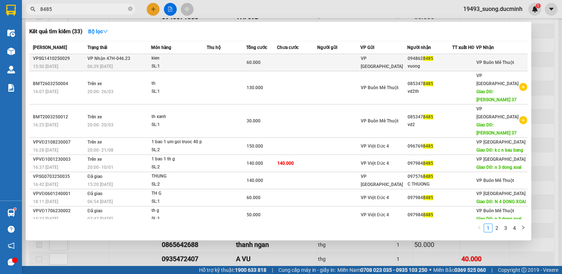
type input "8485"
click at [260, 63] on span "60.000" at bounding box center [253, 62] width 14 height 5
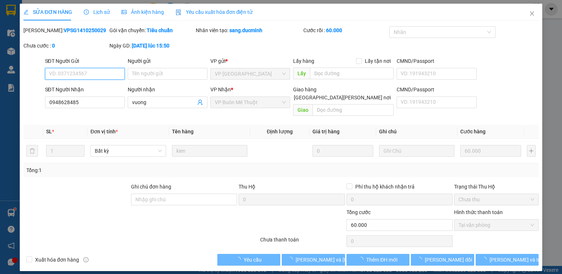
type input "0948628485"
type input "vuong"
type input "0"
type input "60.000"
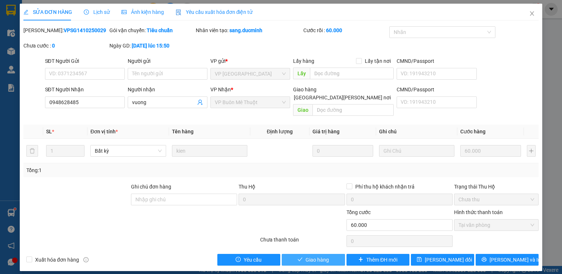
click at [313, 256] on span "Giao hàng" at bounding box center [316, 260] width 23 height 8
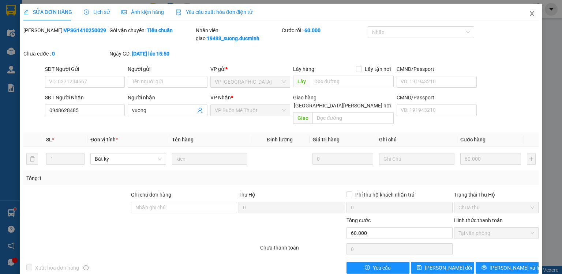
click at [529, 12] on icon "close" at bounding box center [532, 14] width 6 height 6
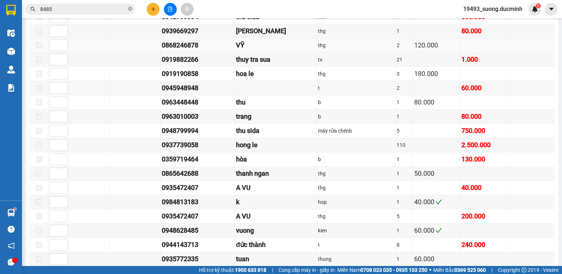
scroll to position [644, 0]
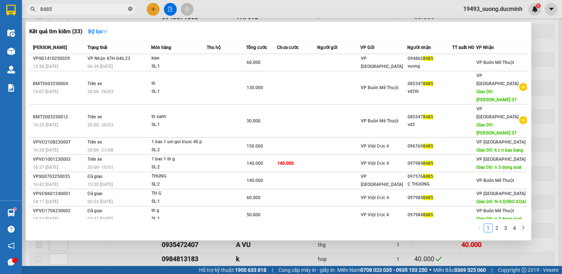
click at [132, 8] on icon "close-circle" at bounding box center [130, 9] width 4 height 4
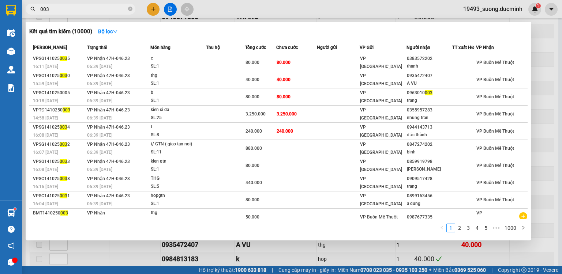
type input "003"
click at [544, 111] on div at bounding box center [281, 137] width 562 height 274
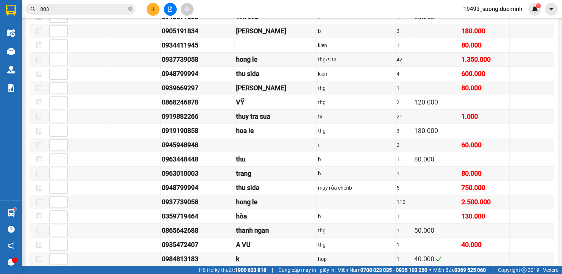
click at [130, 7] on icon "close-circle" at bounding box center [130, 9] width 4 height 4
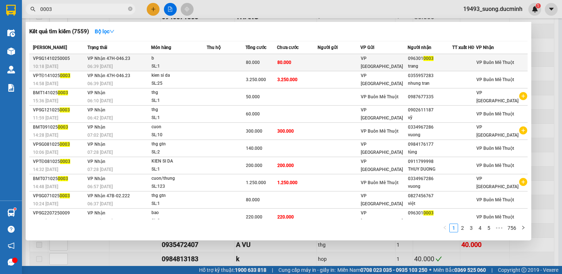
type input "0003"
click at [264, 59] on div "80.000" at bounding box center [261, 63] width 31 height 8
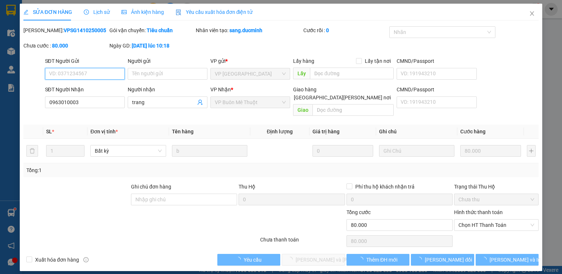
type input "0963010003"
type input "trang"
type input "0"
type input "80.000"
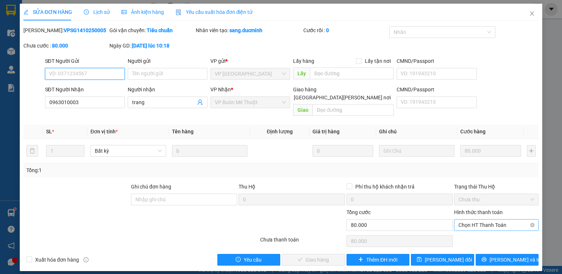
click at [462, 220] on span "Chọn HT Thanh Toán" at bounding box center [496, 225] width 76 height 11
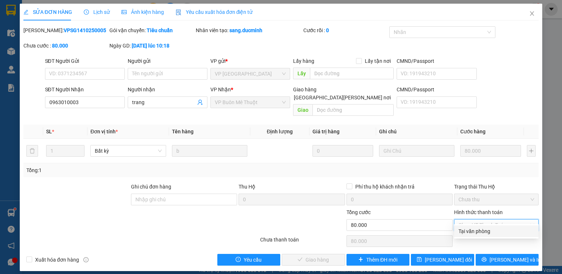
click at [469, 232] on div "Tại văn phòng" at bounding box center [496, 231] width 76 height 8
type input "0"
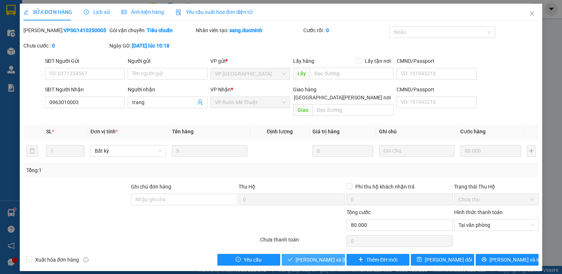
click at [307, 256] on span "[PERSON_NAME] và [PERSON_NAME] hàng" at bounding box center [344, 260] width 99 height 8
